Goal: Obtain resource: Download file/media

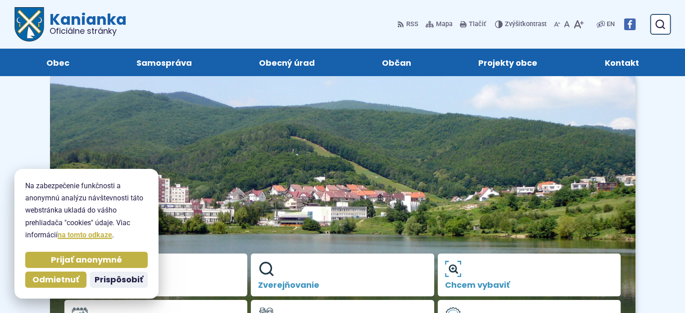
click at [284, 171] on img at bounding box center [342, 215] width 585 height 283
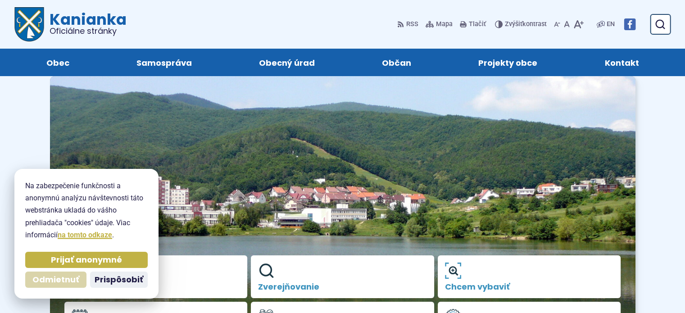
click at [67, 277] on span "Odmietnuť" at bounding box center [55, 280] width 47 height 10
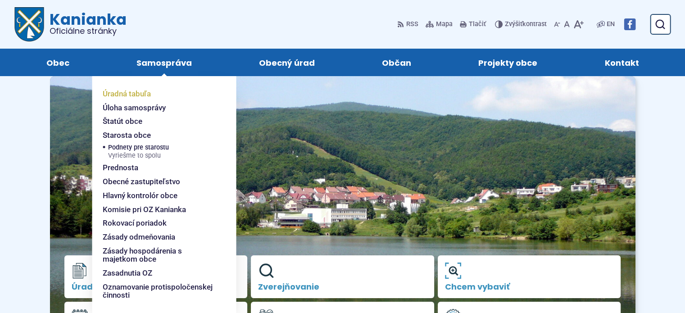
click at [148, 93] on span "Úradná tabuľa" at bounding box center [127, 94] width 48 height 14
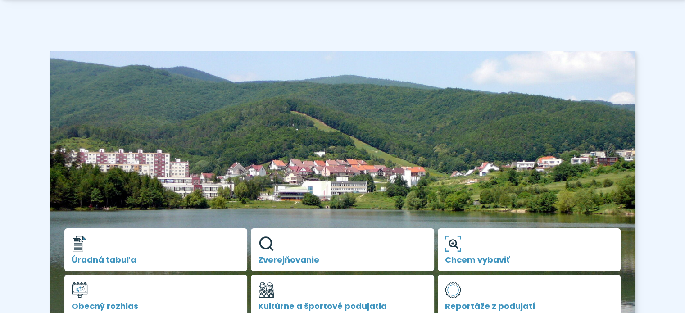
scroll to position [45, 0]
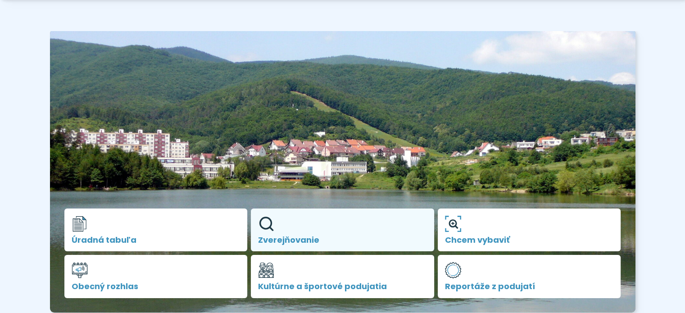
click at [300, 230] on link "Zverejňovanie" at bounding box center [342, 229] width 183 height 43
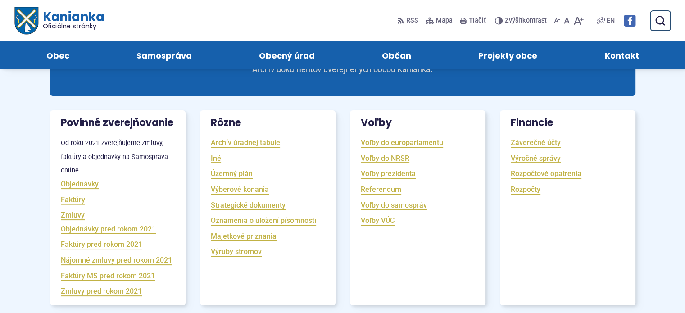
scroll to position [90, 0]
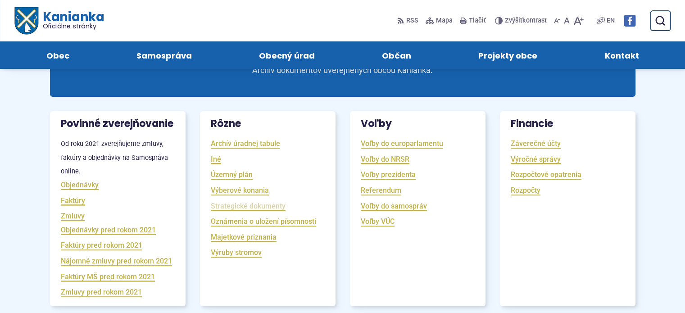
click at [241, 205] on link "Strategické dokumenty" at bounding box center [248, 206] width 75 height 10
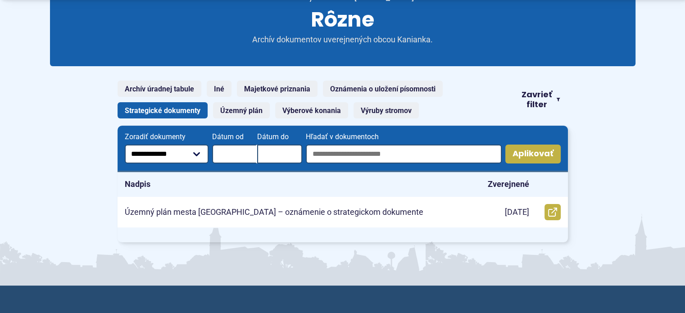
scroll to position [135, 0]
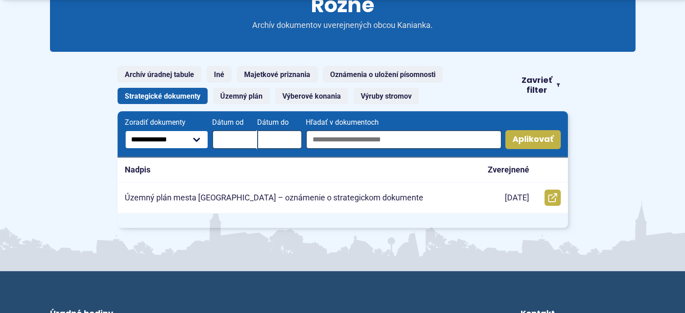
click at [196, 139] on select "**********" at bounding box center [167, 139] width 84 height 19
click at [556, 84] on icon "button" at bounding box center [558, 84] width 4 height 7
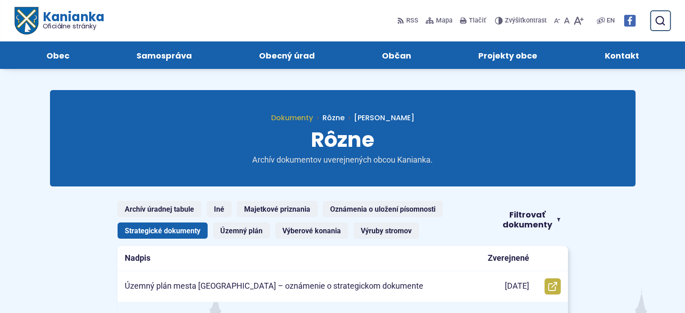
scroll to position [0, 0]
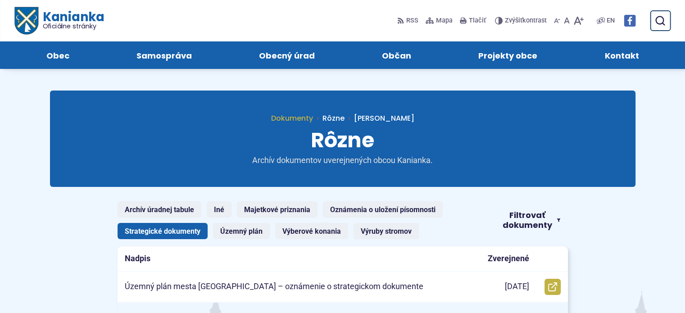
click at [313, 118] on span "Dokumenty" at bounding box center [292, 118] width 42 height 10
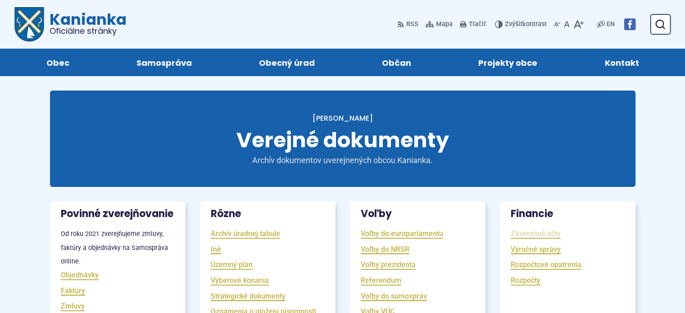
click at [524, 230] on link "Záverečné účty" at bounding box center [535, 233] width 50 height 10
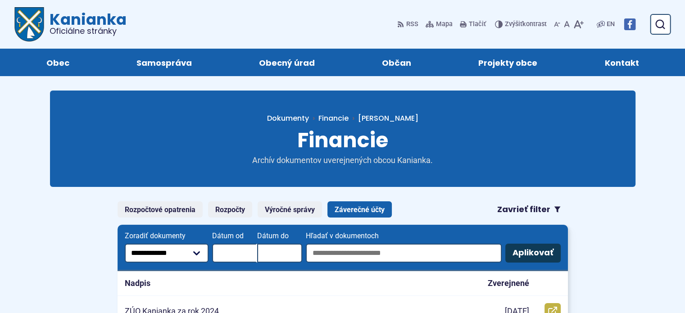
click at [532, 255] on button "Aplikovať vybrané filtre" at bounding box center [532, 252] width 55 height 19
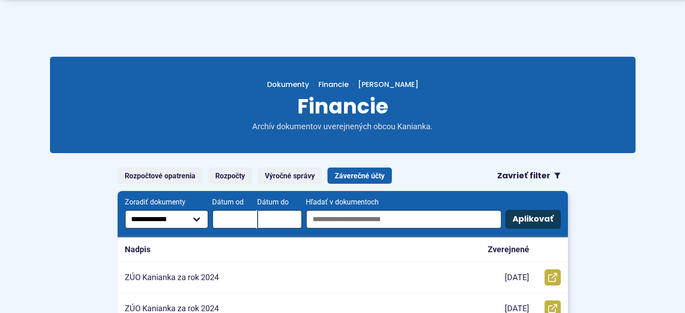
scroll to position [90, 0]
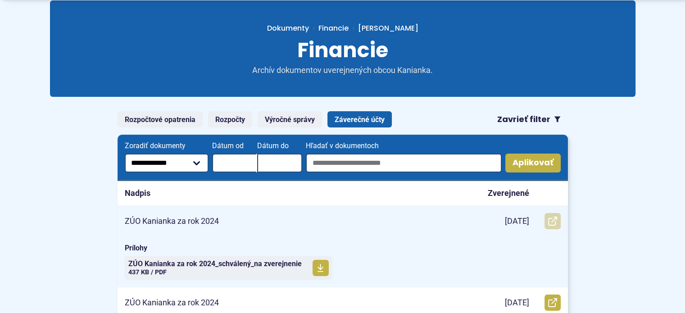
click at [554, 220] on icon at bounding box center [552, 220] width 9 height 9
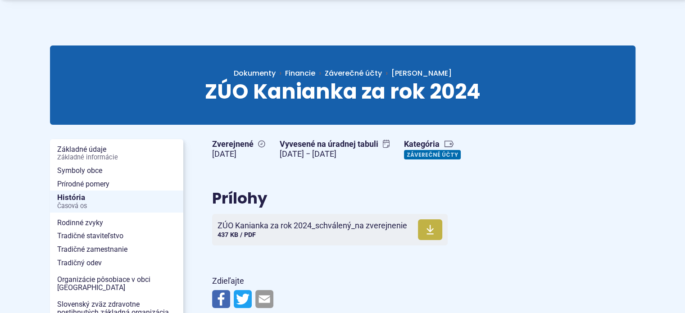
scroll to position [90, 0]
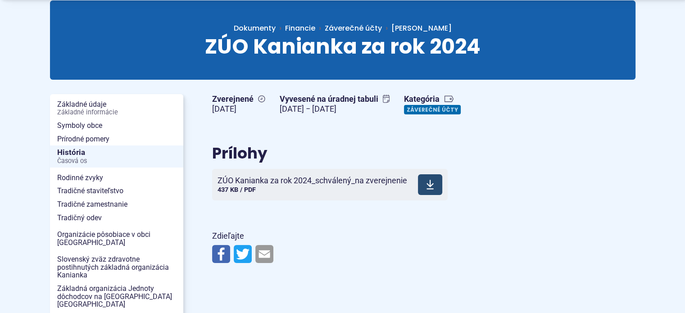
click at [429, 183] on use at bounding box center [429, 184] width 7 height 9
